Goal: Information Seeking & Learning: Find specific fact

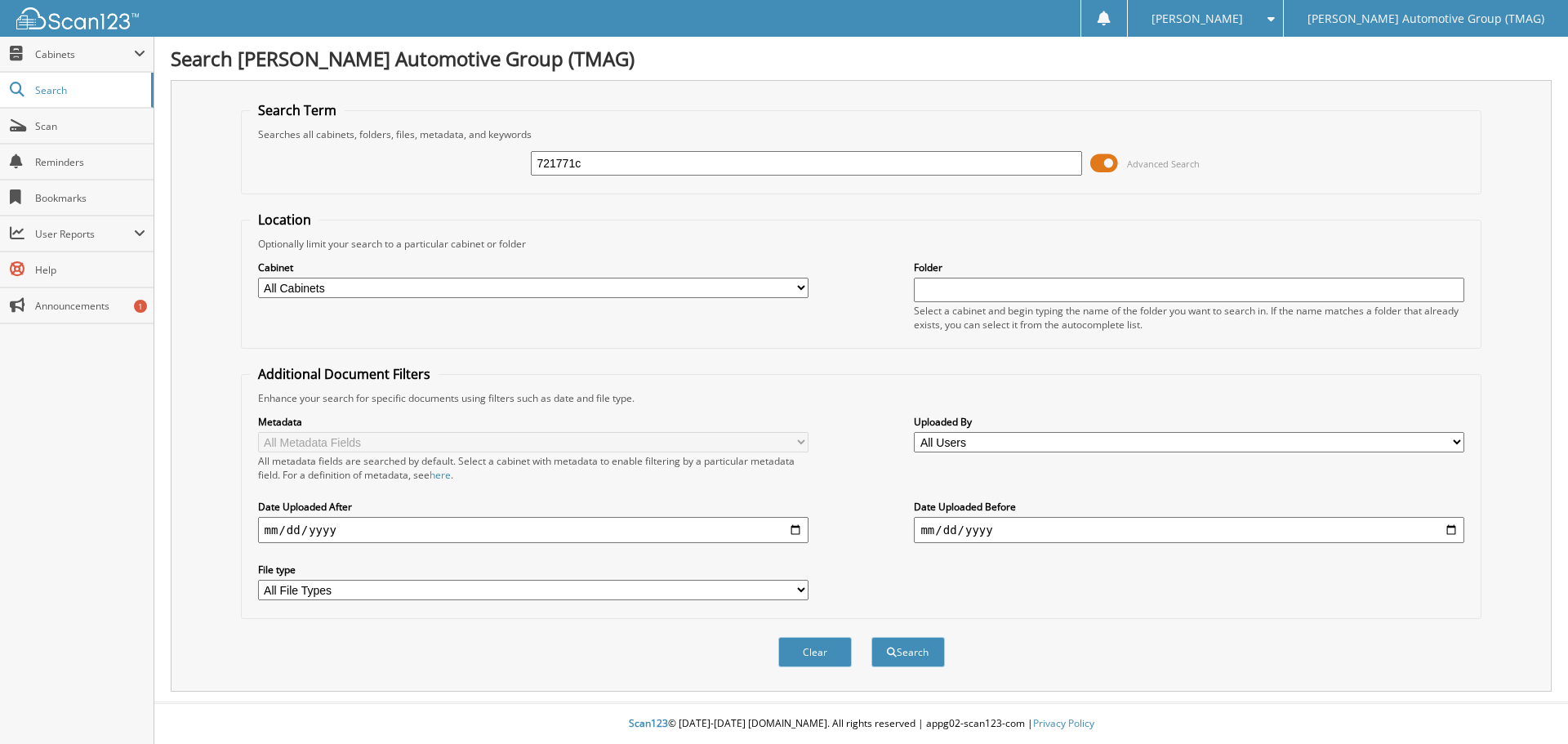
type input "721771c"
click at [872, 637] on button "Search" at bounding box center [908, 652] width 73 height 30
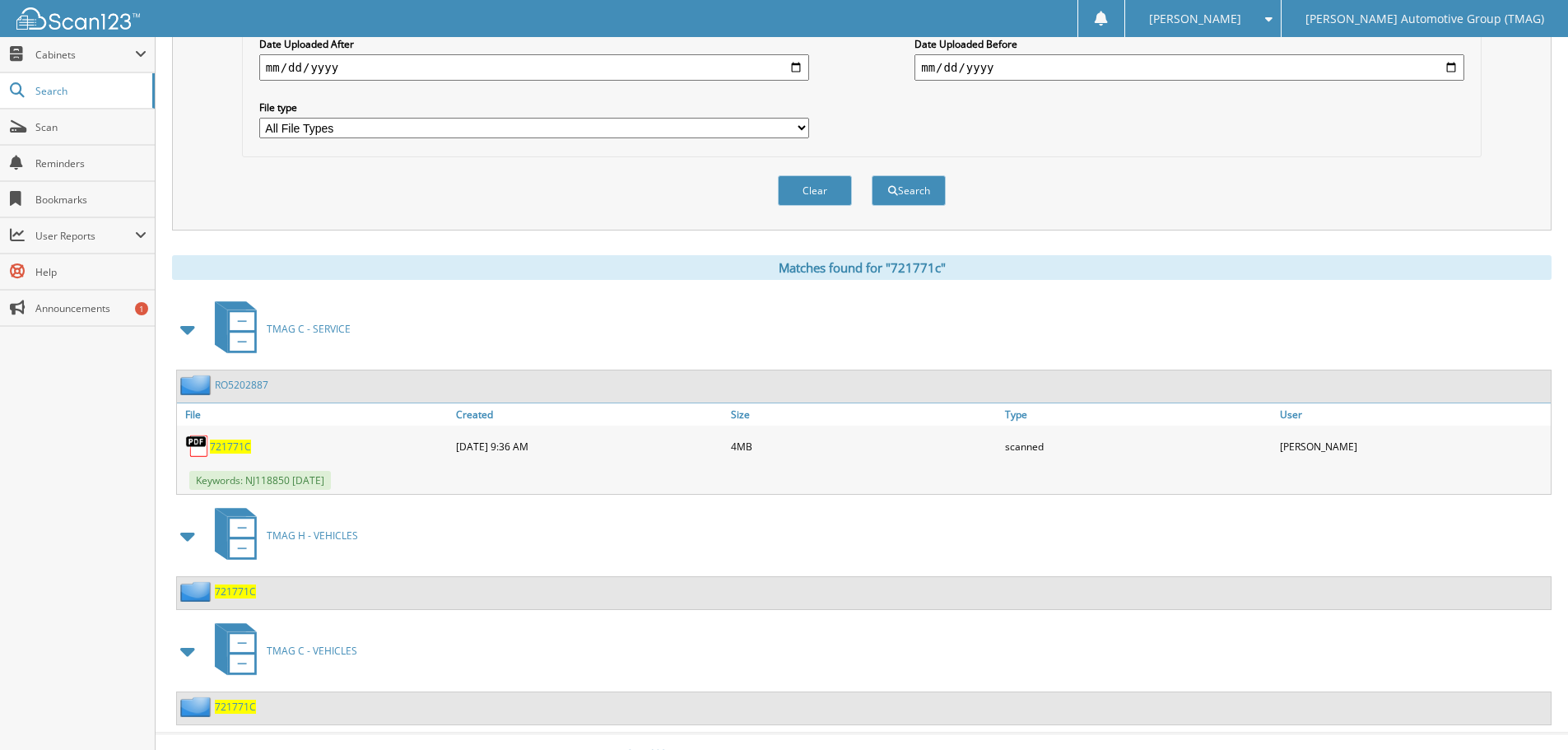
scroll to position [492, 0]
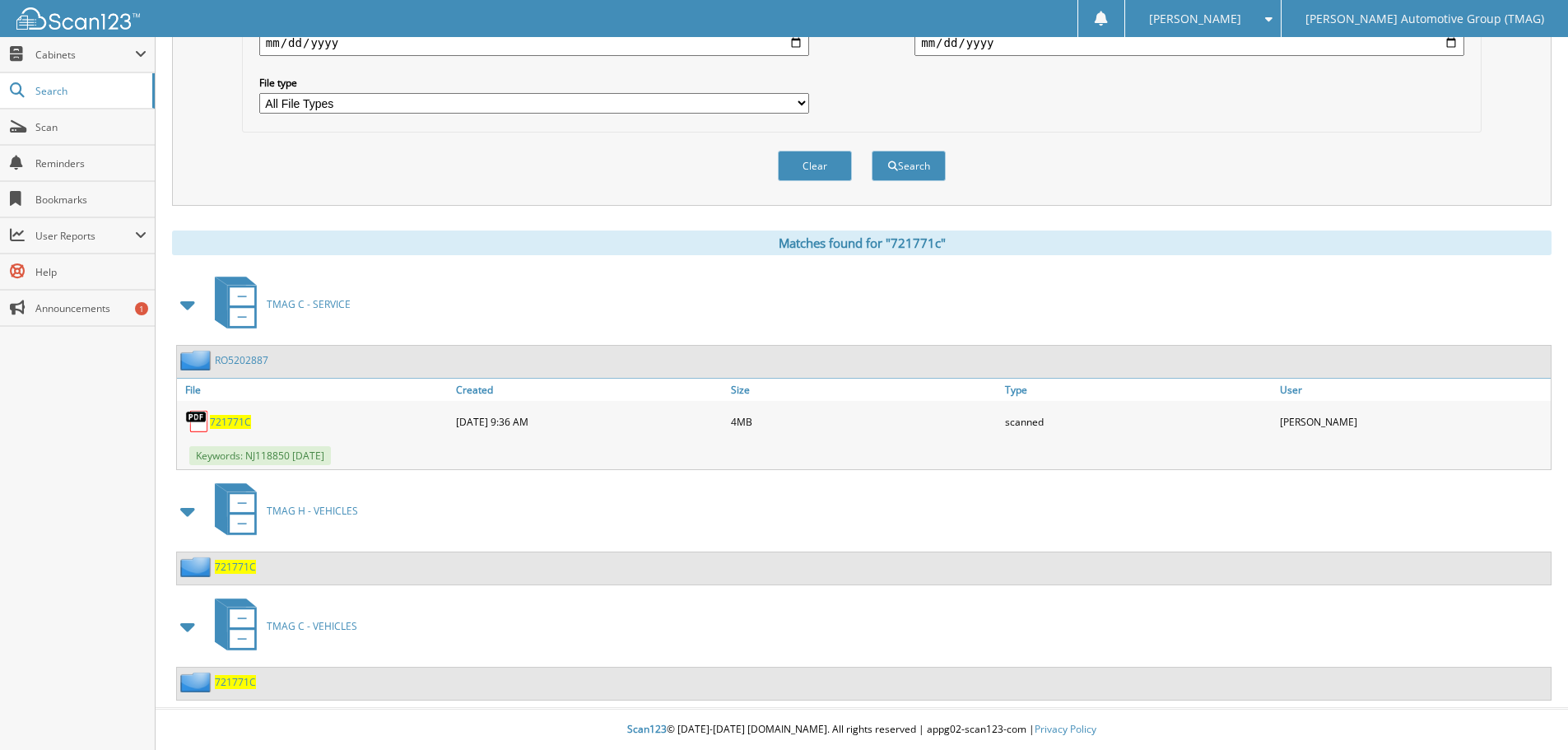
click at [224, 566] on span "721771C" at bounding box center [235, 566] width 41 height 14
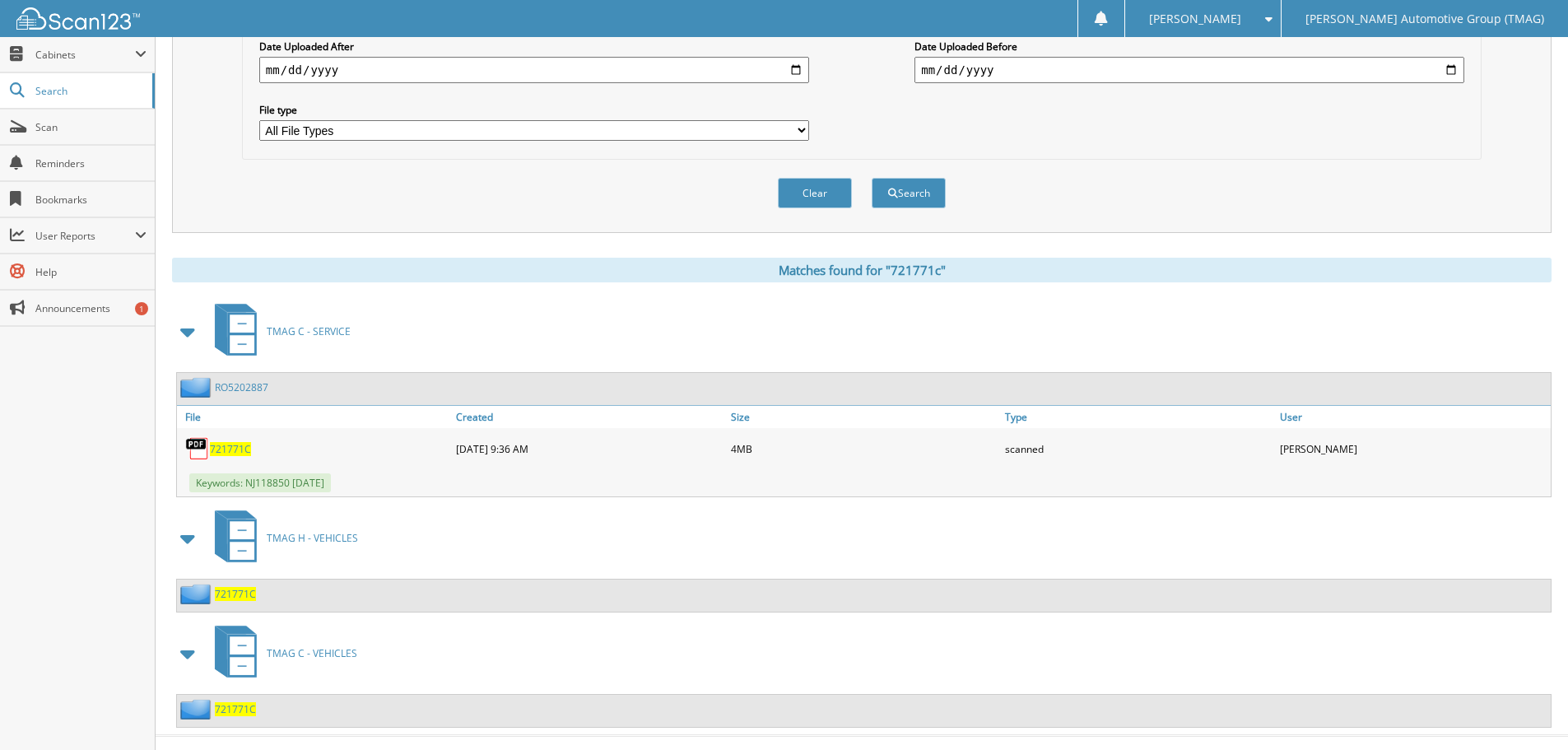
scroll to position [492, 0]
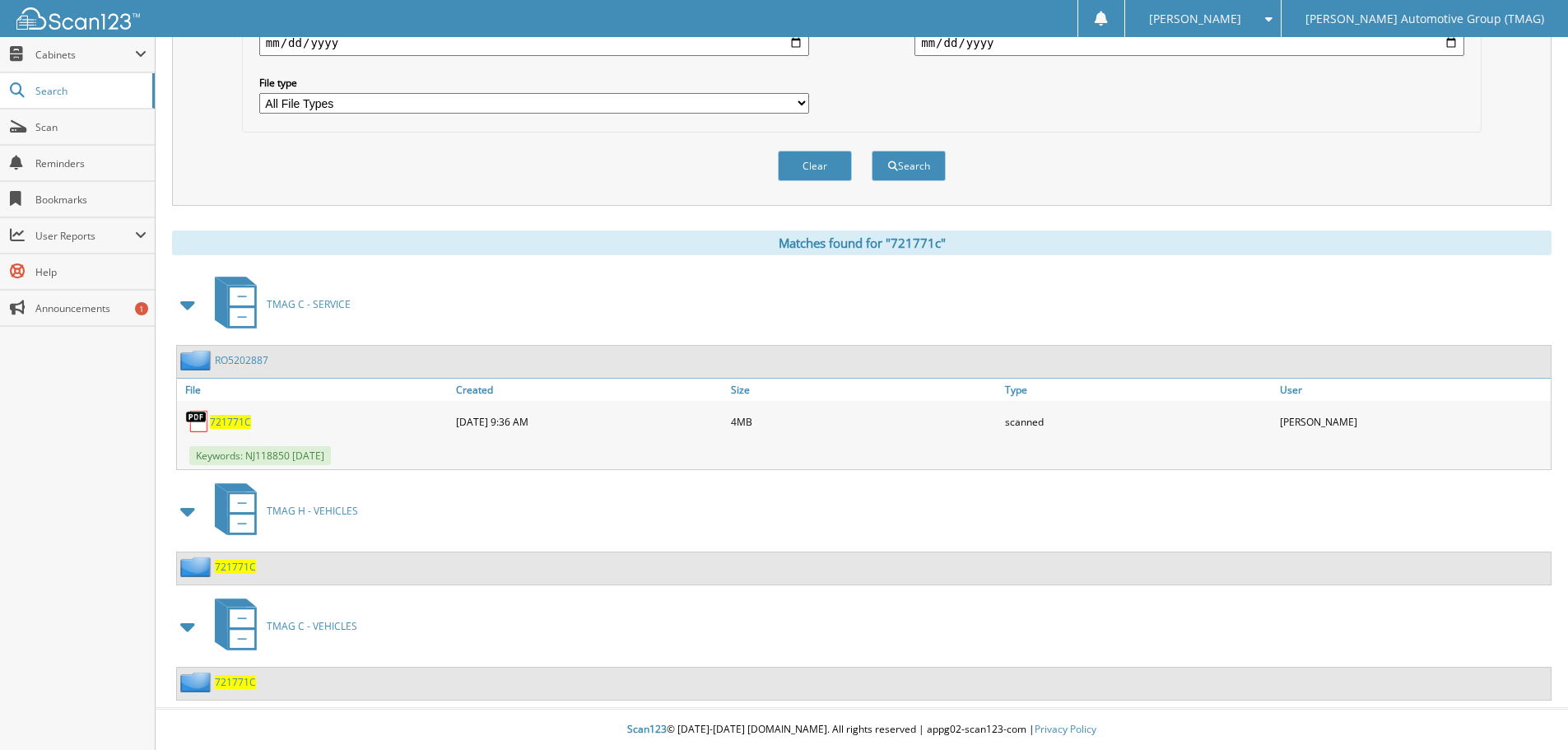
click at [228, 686] on span "721771C" at bounding box center [235, 682] width 41 height 14
